Goal: Task Accomplishment & Management: Complete application form

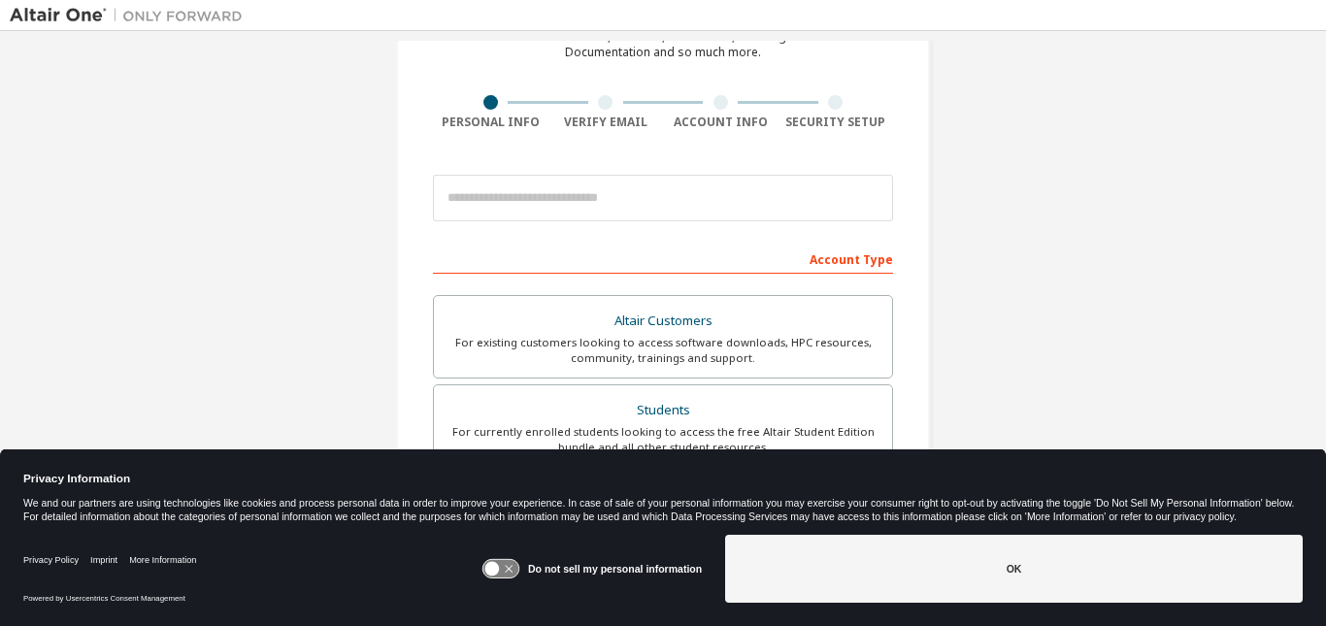
scroll to position [153, 0]
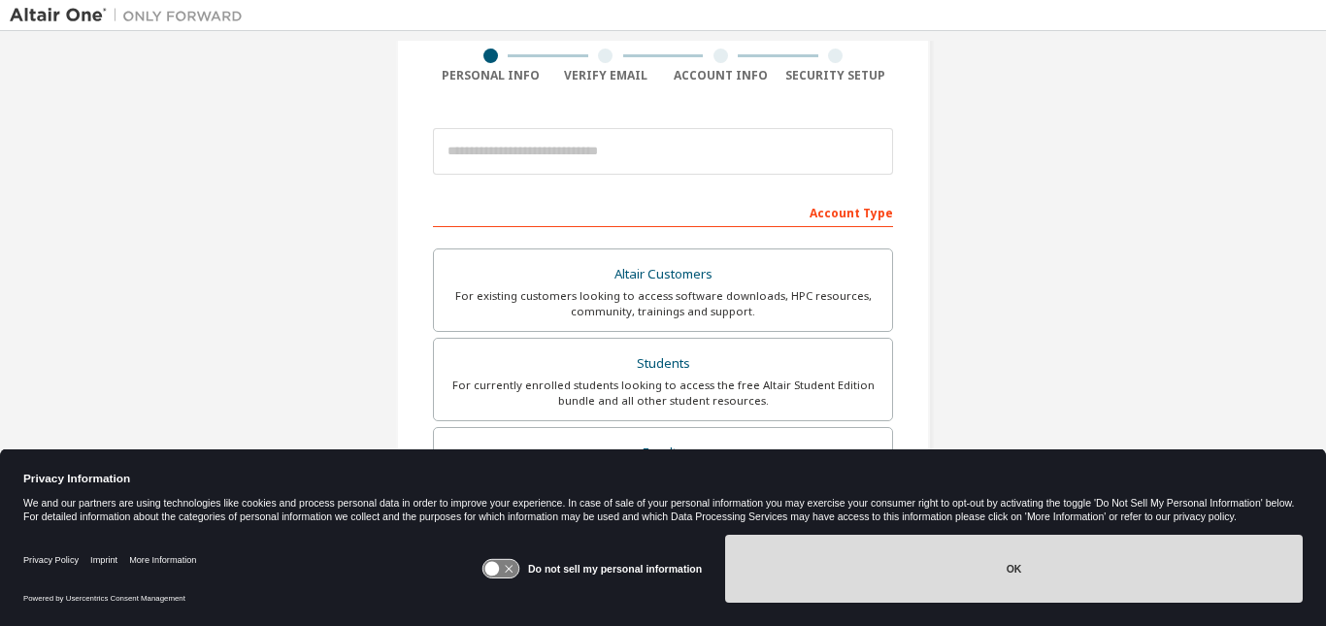
click at [810, 565] on button "OK" at bounding box center [1014, 569] width 578 height 68
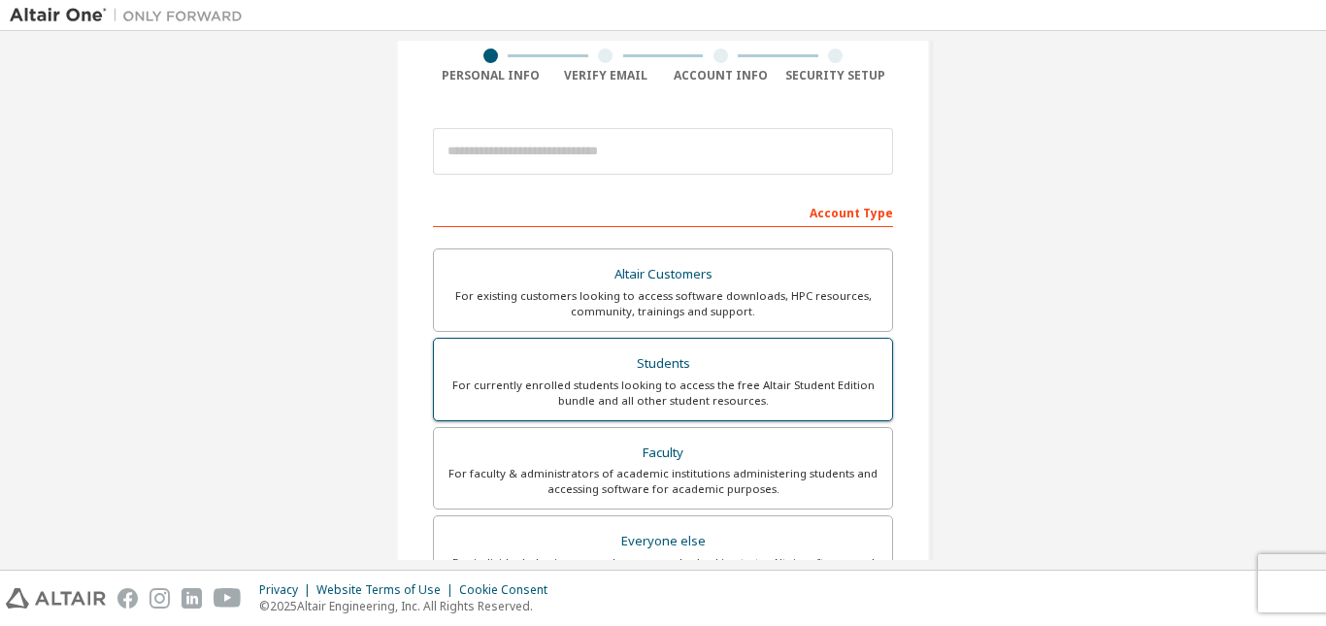
click at [659, 378] on div "For currently enrolled students looking to access the free Altair Student Editi…" at bounding box center [663, 393] width 435 height 31
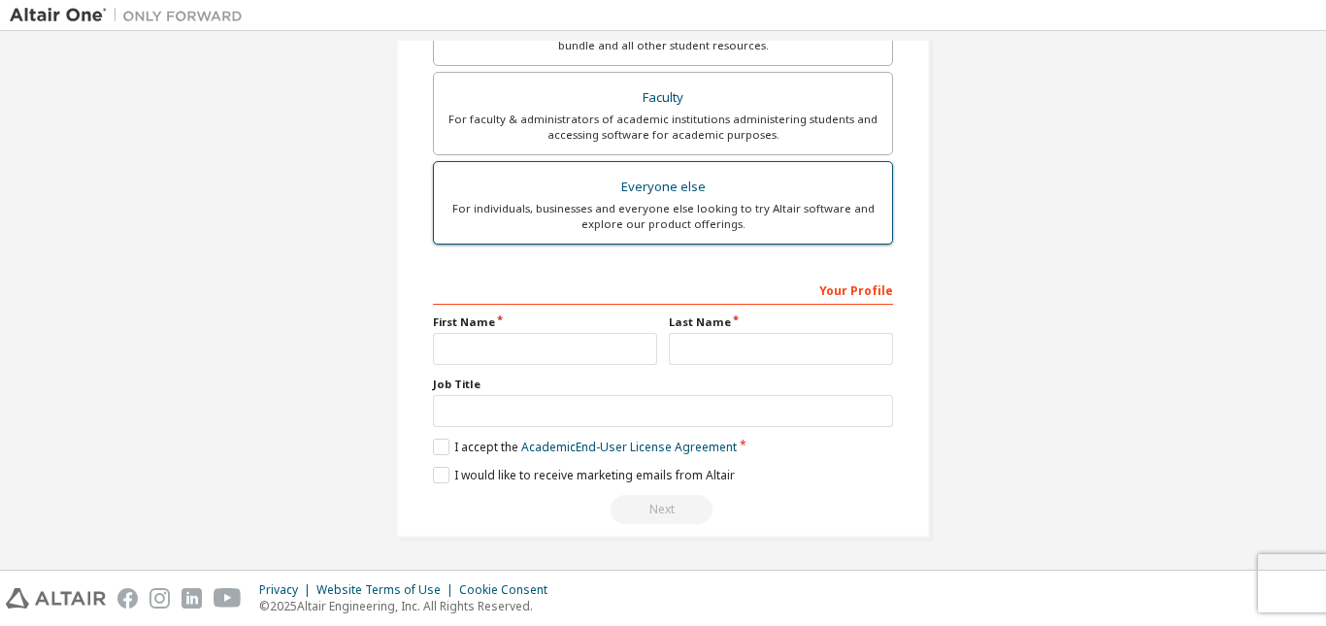
scroll to position [559, 0]
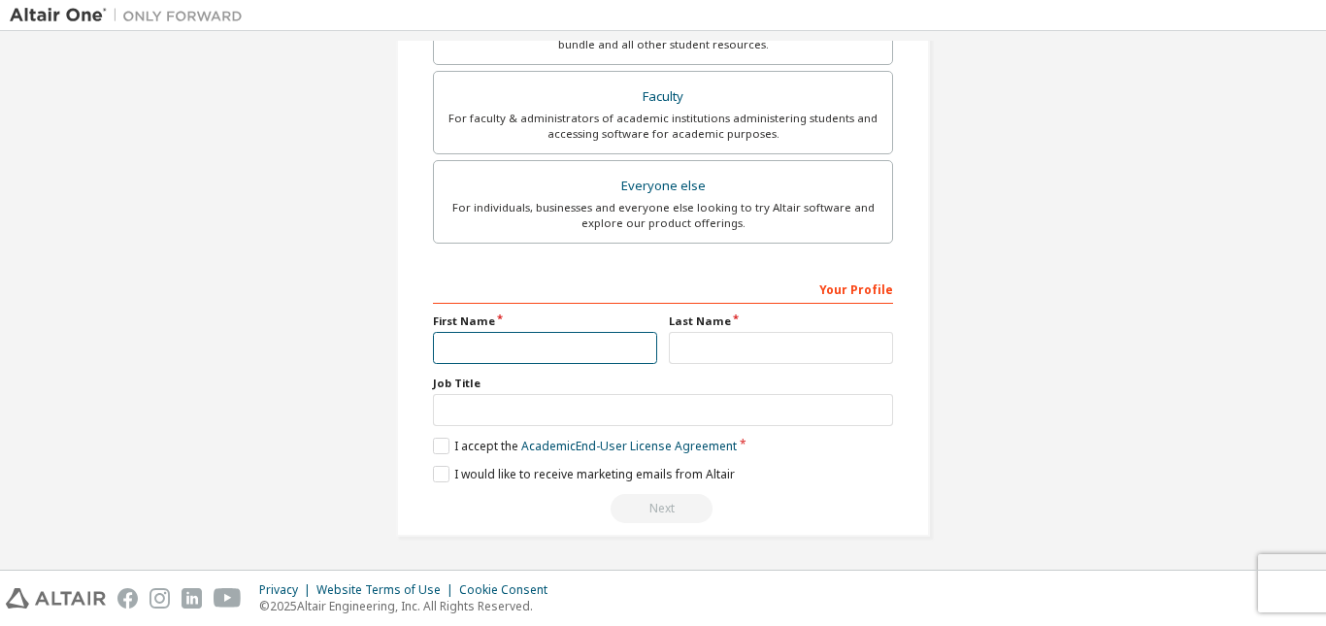
click at [544, 345] on input "text" at bounding box center [545, 348] width 224 height 32
type input "******"
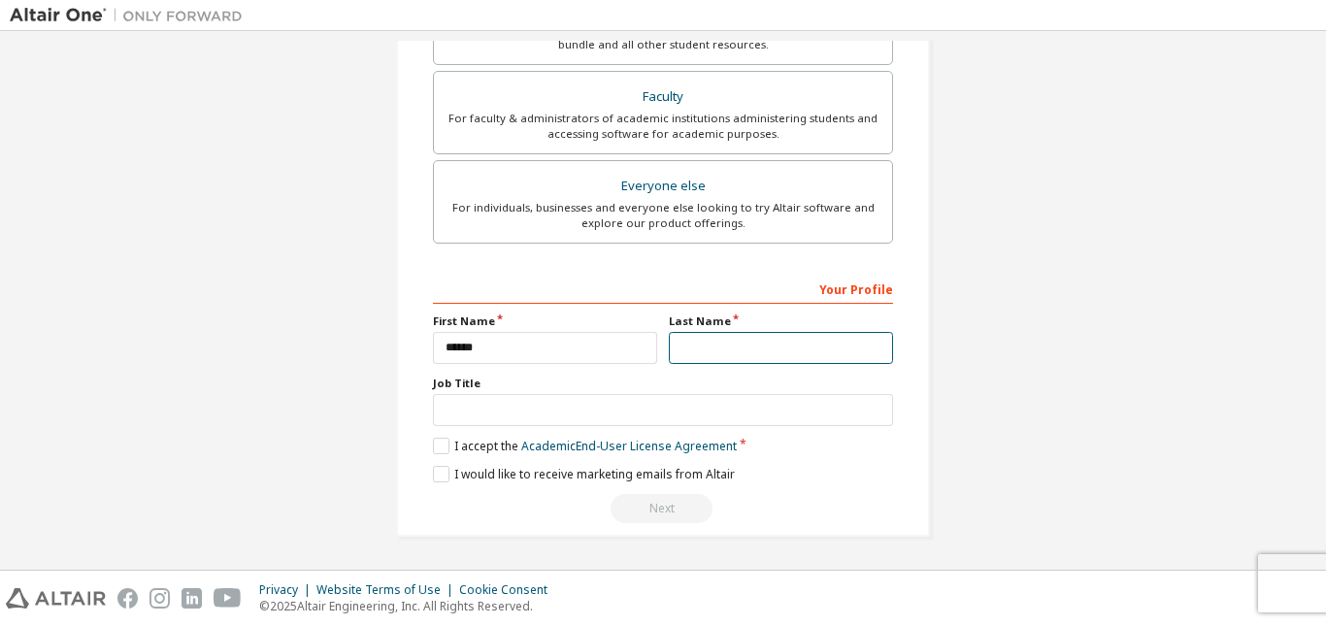
click at [681, 348] on input "text" at bounding box center [781, 348] width 224 height 32
type input "******"
click at [350, 448] on div "Create an Altair One Account For Free Trials, Licenses, Downloads, Learning & D…" at bounding box center [663, 21] width 1306 height 1078
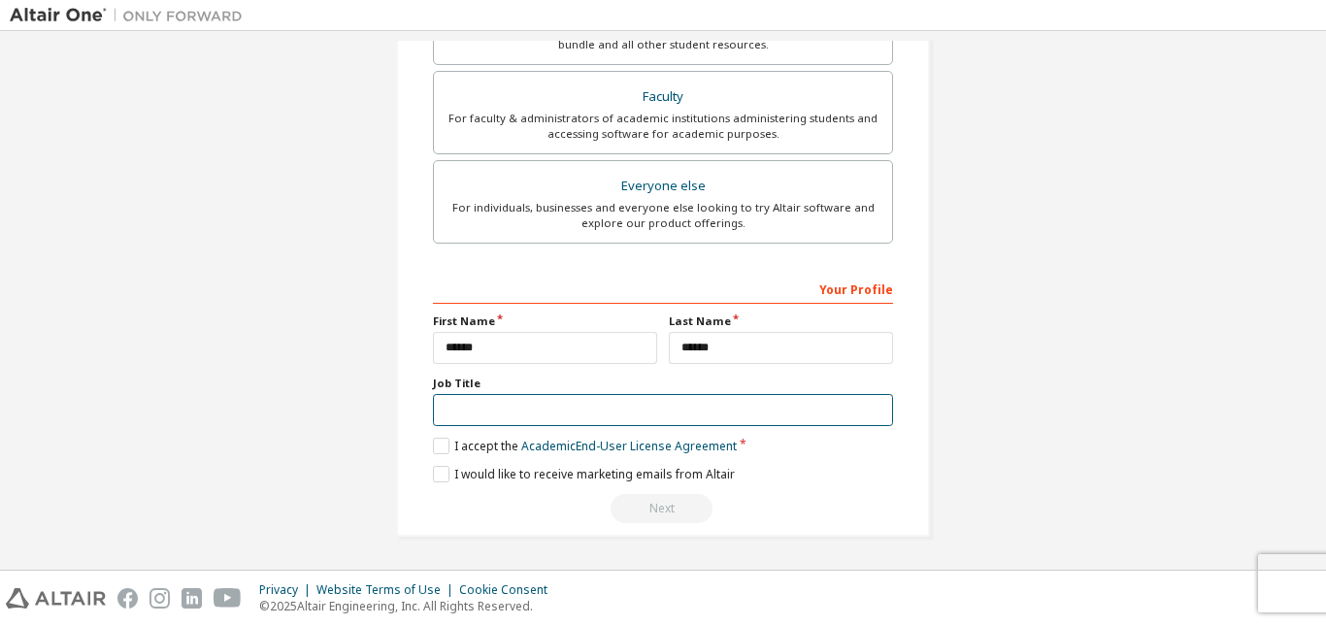
click at [478, 415] on input "text" at bounding box center [663, 410] width 460 height 32
type input "*******"
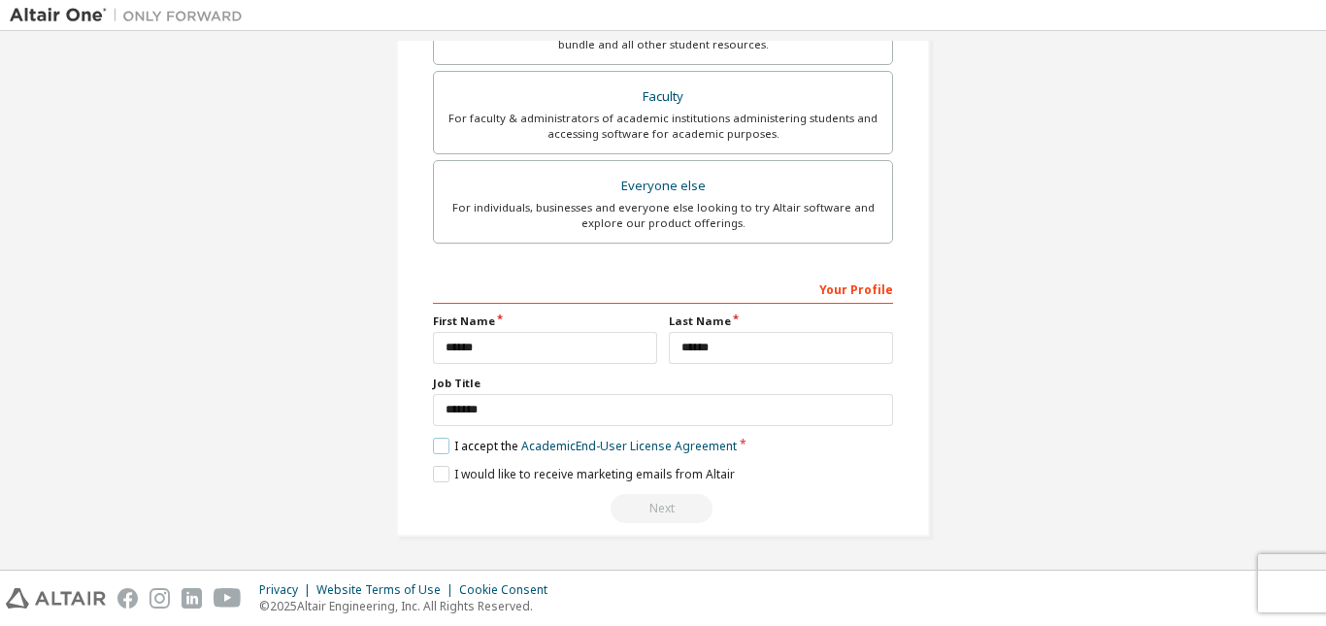
click at [444, 446] on label "I accept the Academic End-User License Agreement" at bounding box center [585, 446] width 304 height 17
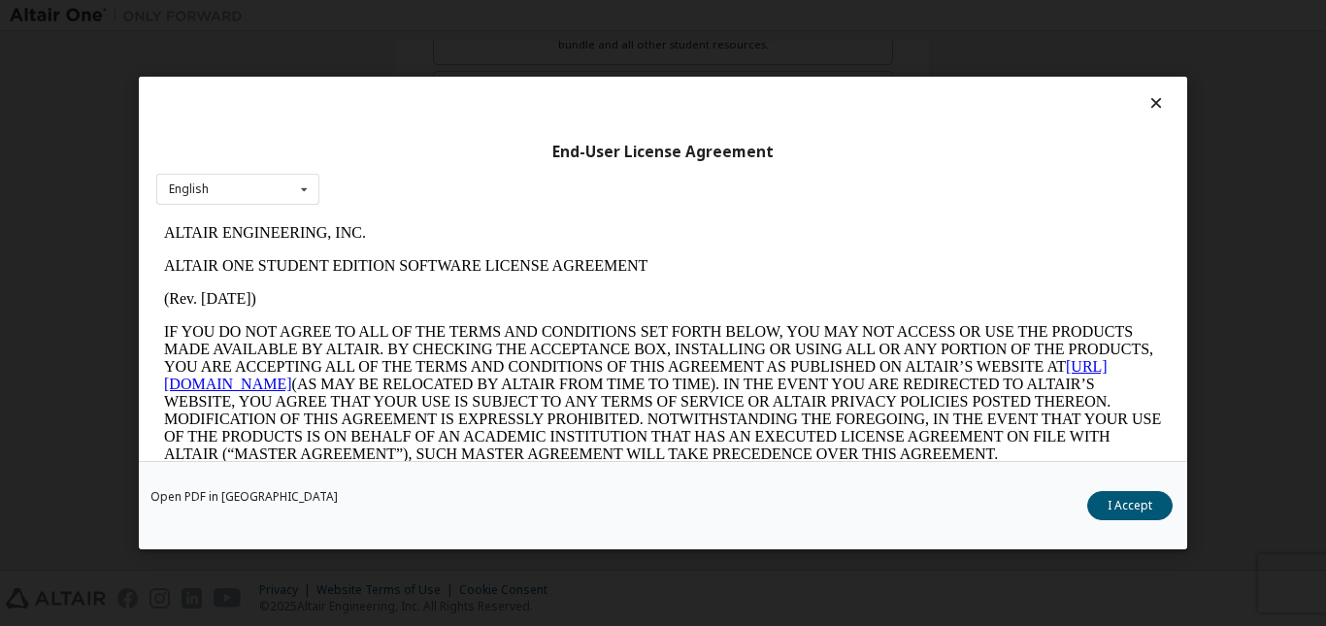
scroll to position [0, 0]
click at [1141, 506] on button "I Accept" at bounding box center [1129, 505] width 85 height 29
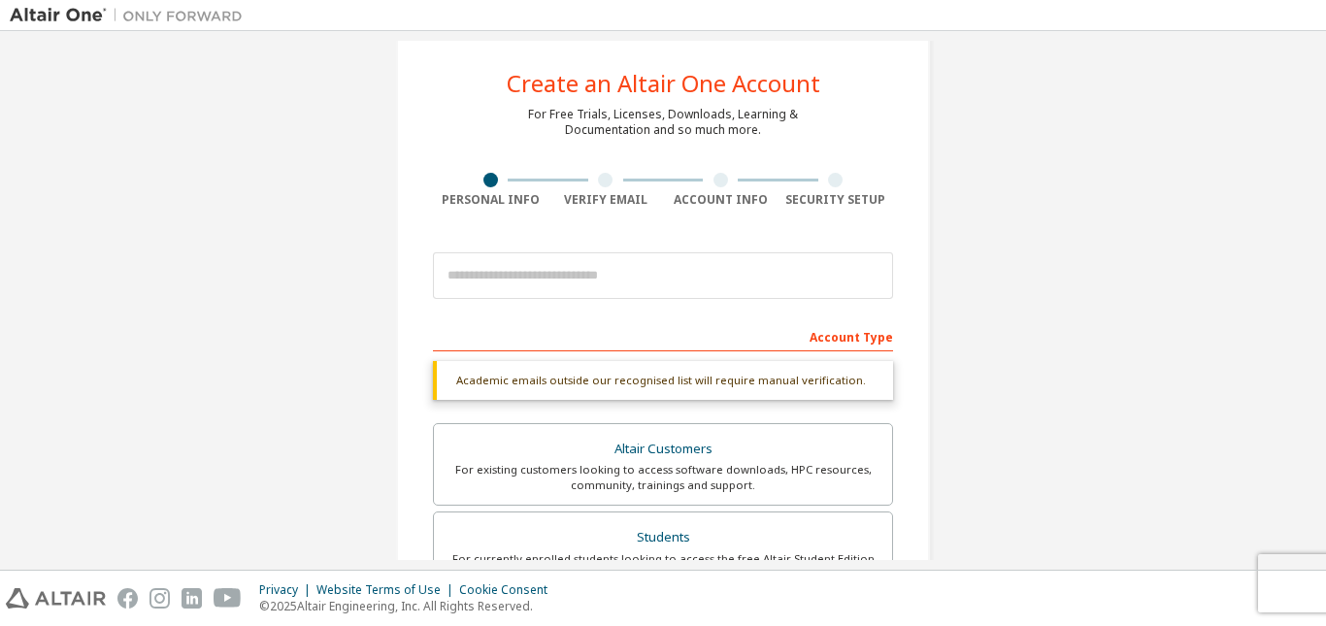
scroll to position [16, 0]
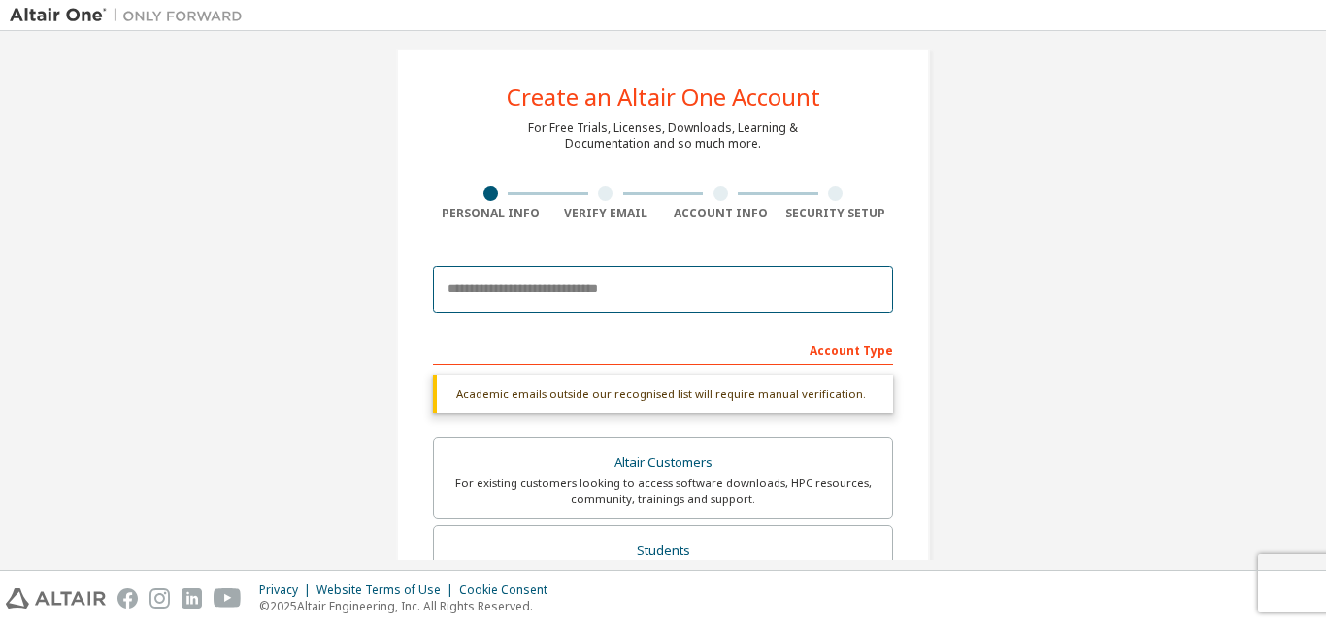
click at [565, 281] on input "email" at bounding box center [663, 289] width 460 height 47
type input "**********"
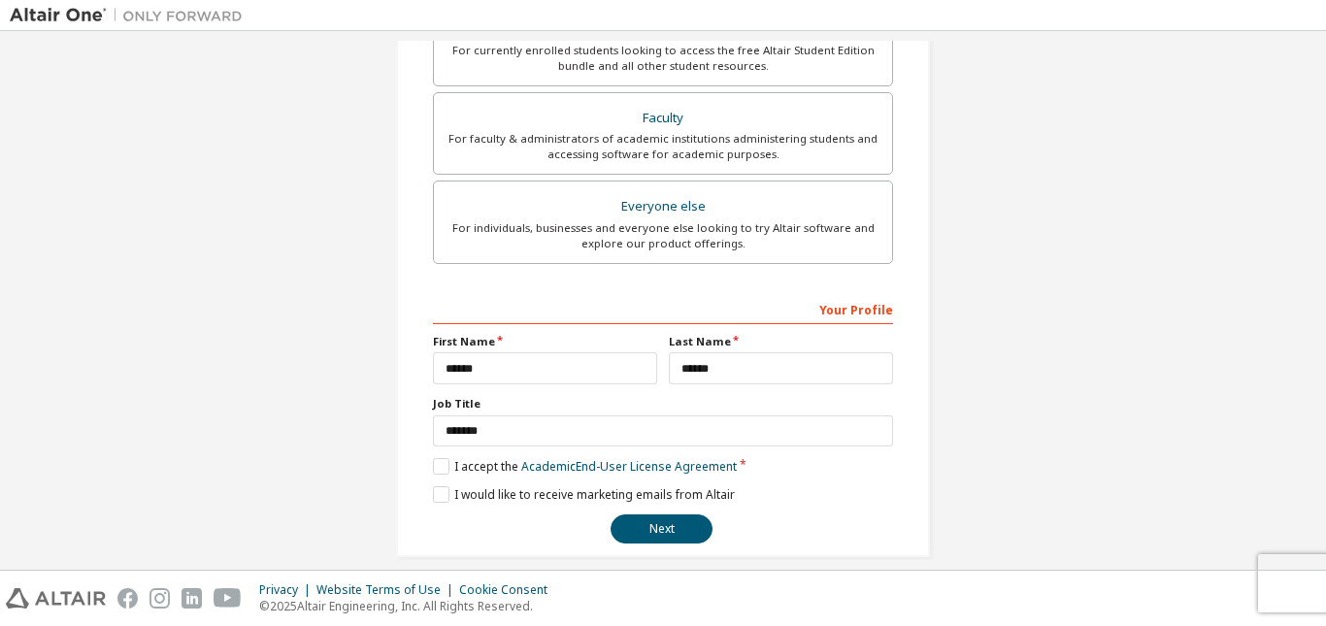
scroll to position [509, 0]
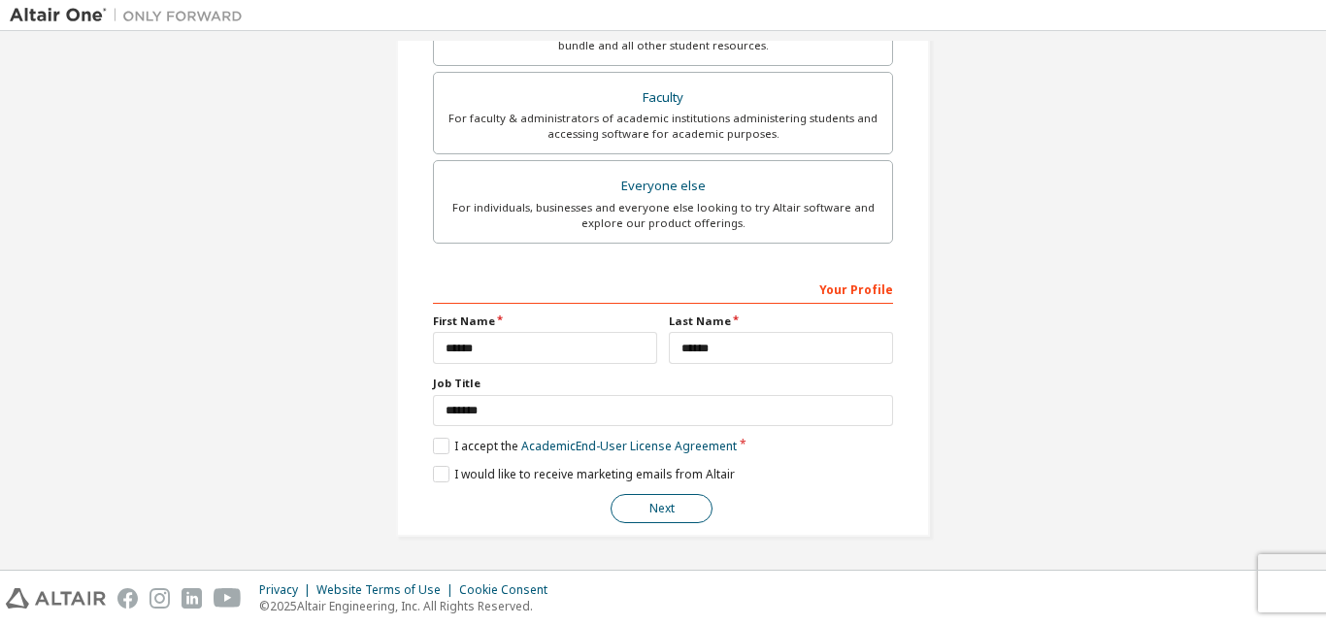
click at [666, 503] on button "Next" at bounding box center [662, 508] width 102 height 29
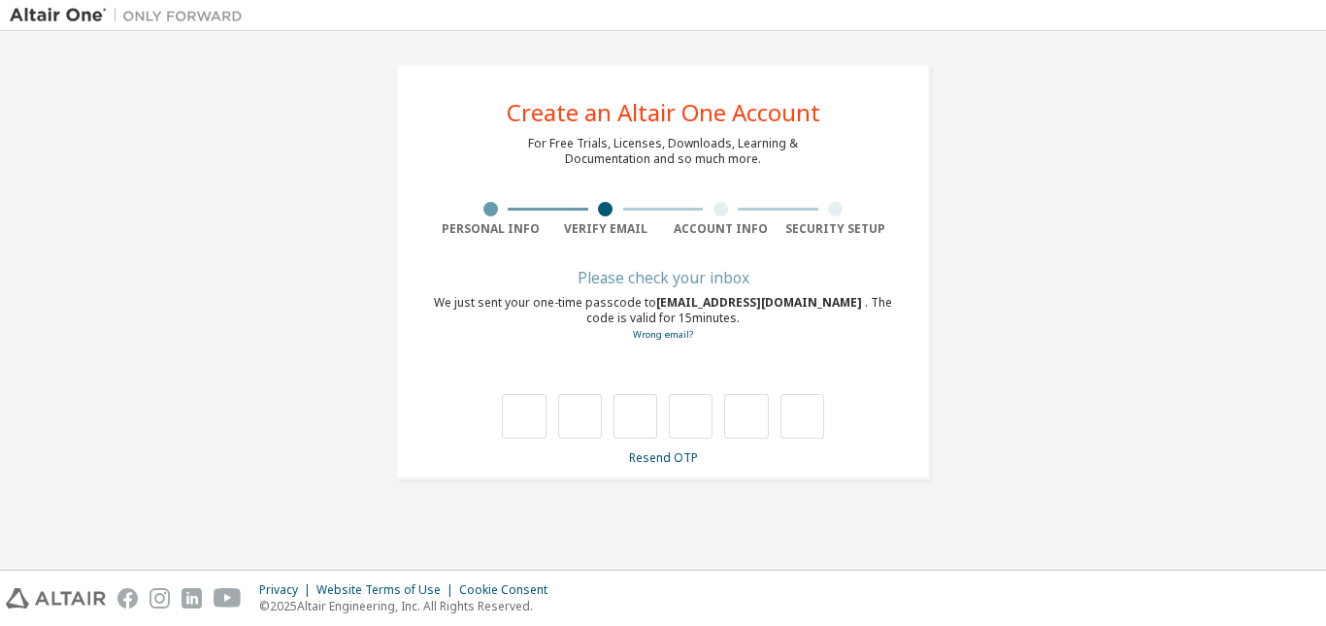
type input "*"
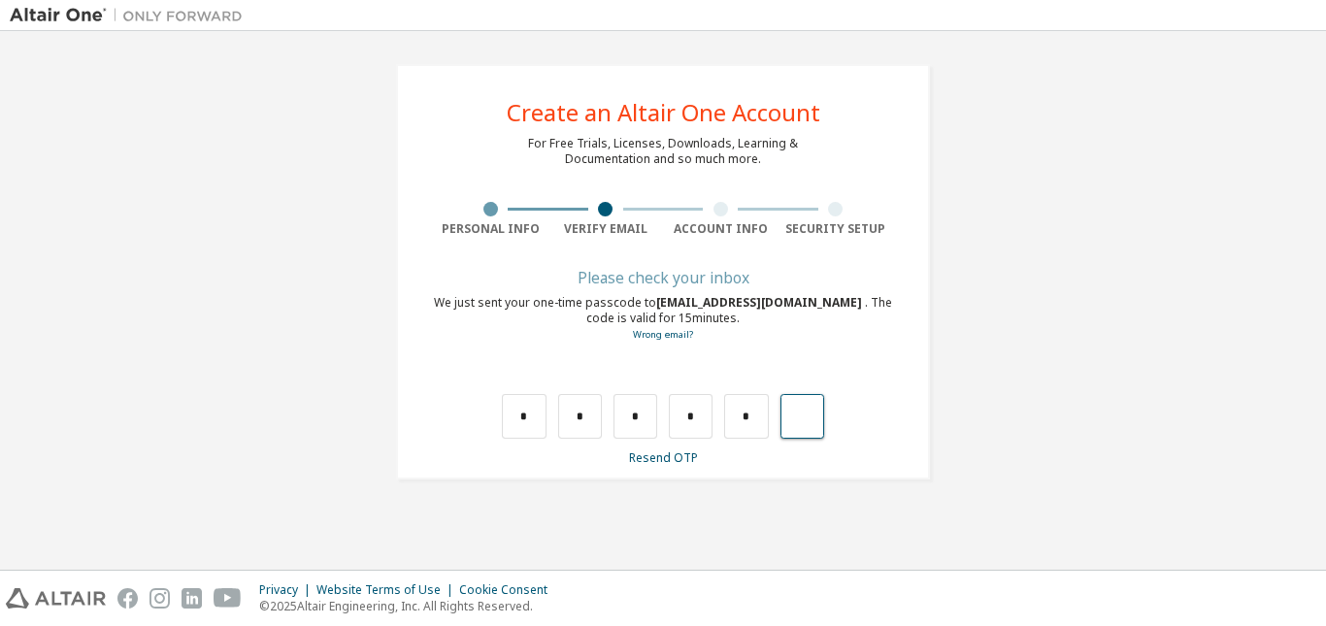
type input "*"
